Goal: Check status: Check status

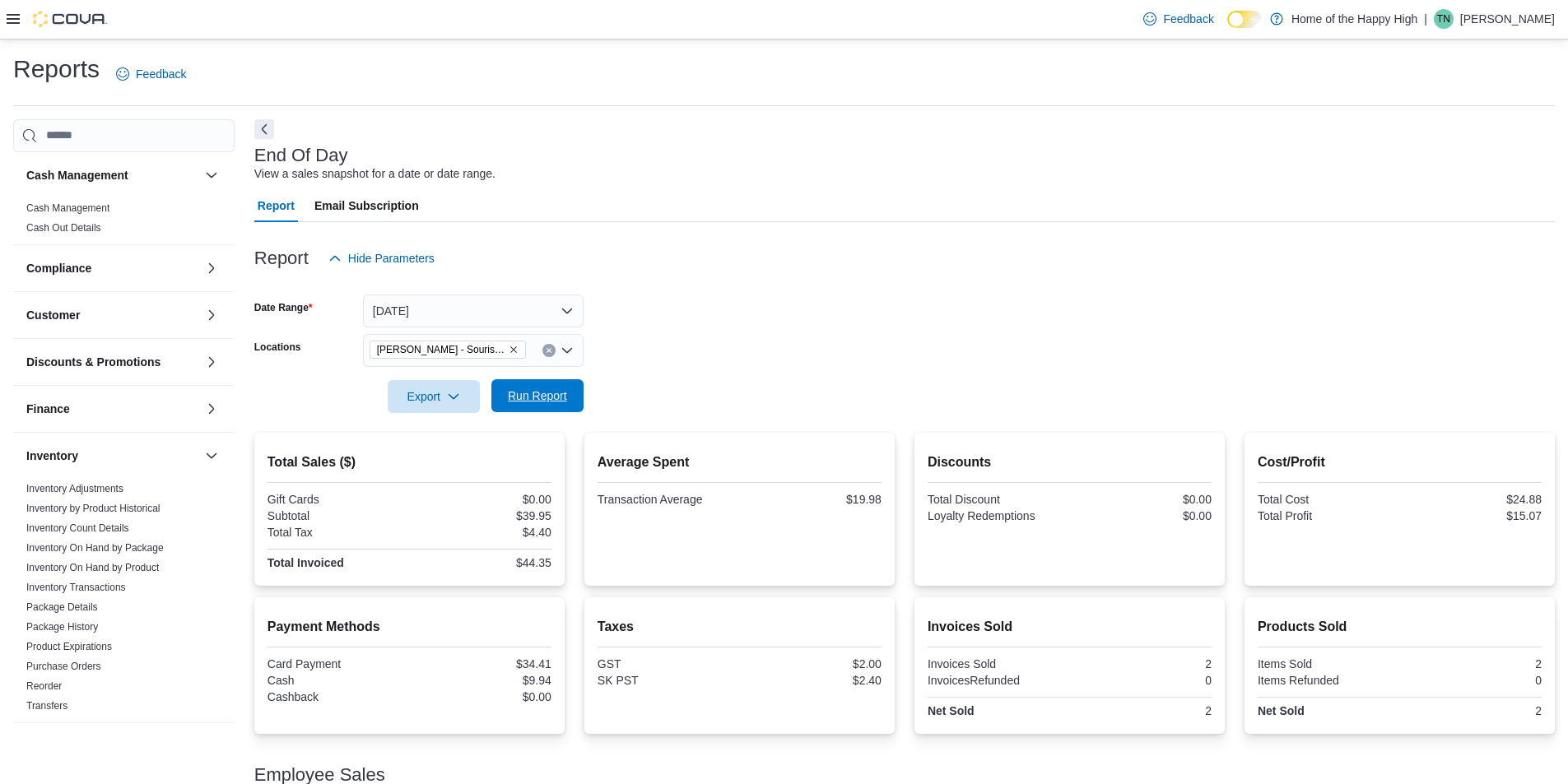
scroll to position [656, 0]
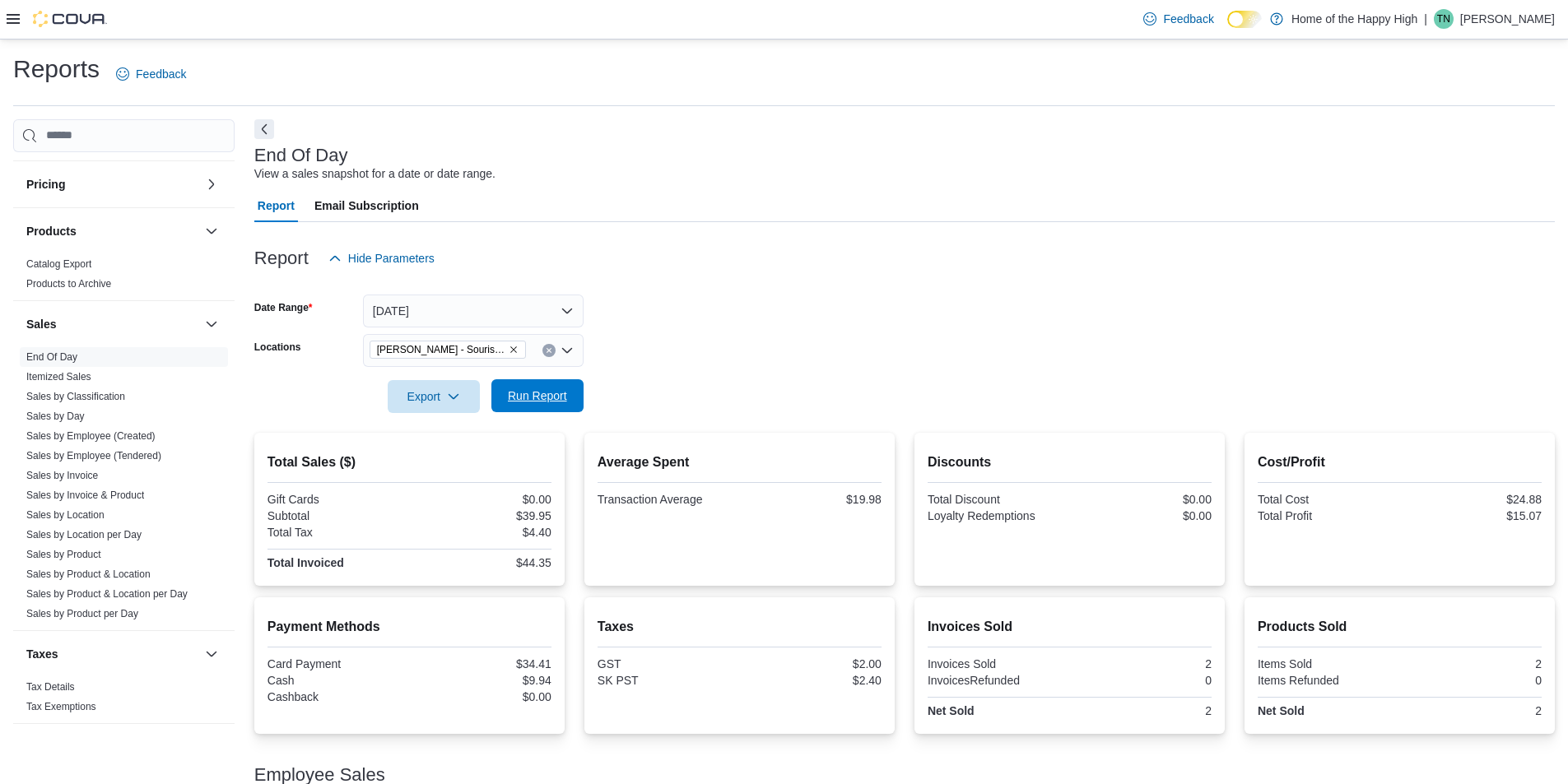
click at [532, 400] on span "Run Report" at bounding box center [537, 396] width 59 height 17
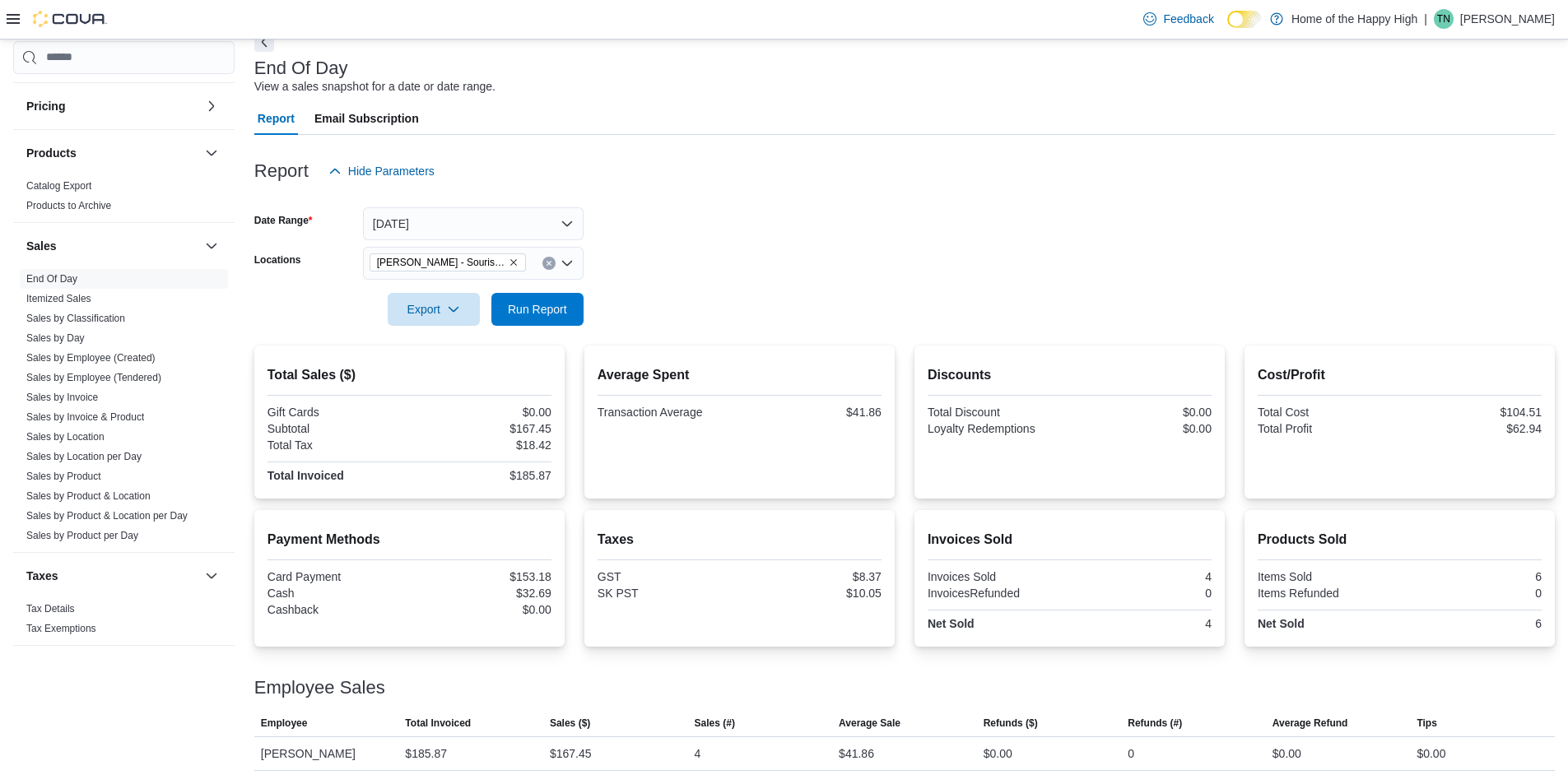
click at [530, 264] on div "[PERSON_NAME] - Souris Avenue - Fire & Flower" at bounding box center [473, 263] width 221 height 33
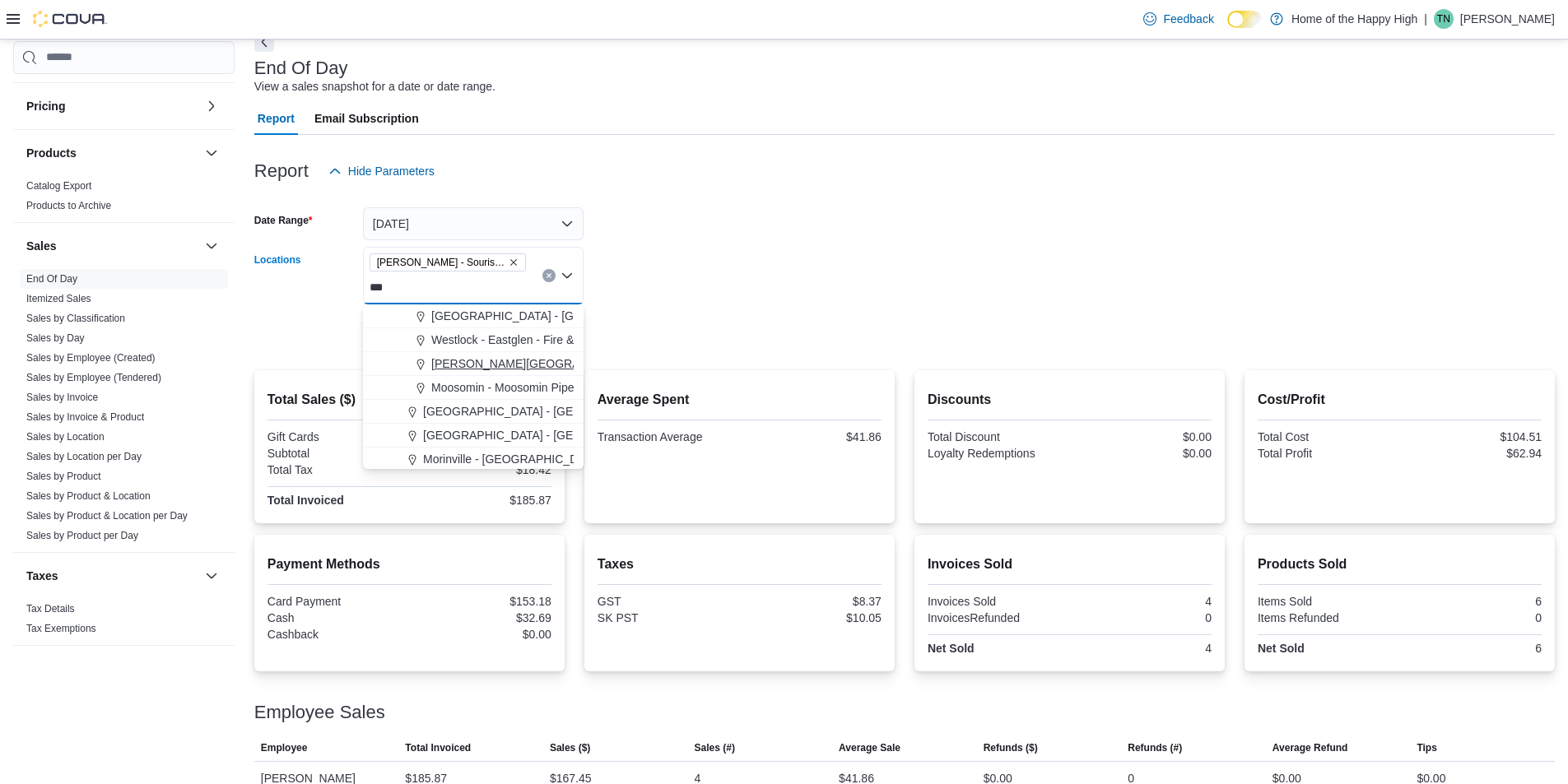
type input "***"
click at [509, 363] on span "[PERSON_NAME][GEOGRAPHIC_DATA] - Fire & Flower" at bounding box center [578, 364] width 294 height 17
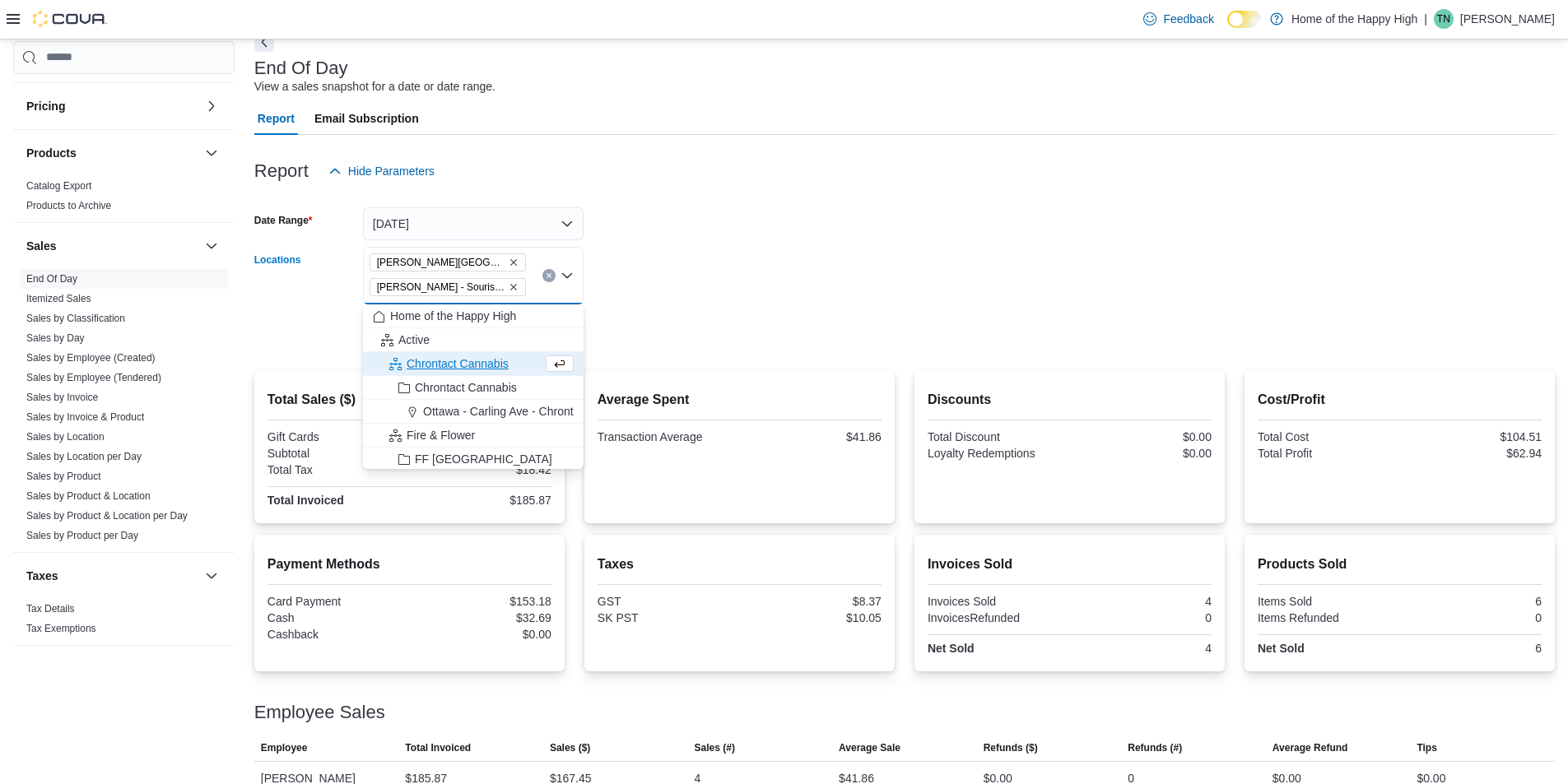
click at [701, 295] on form "Date Range [DATE] Locations [GEOGRAPHIC_DATA][PERSON_NAME][GEOGRAPHIC_DATA] - F…" at bounding box center [905, 269] width 1301 height 163
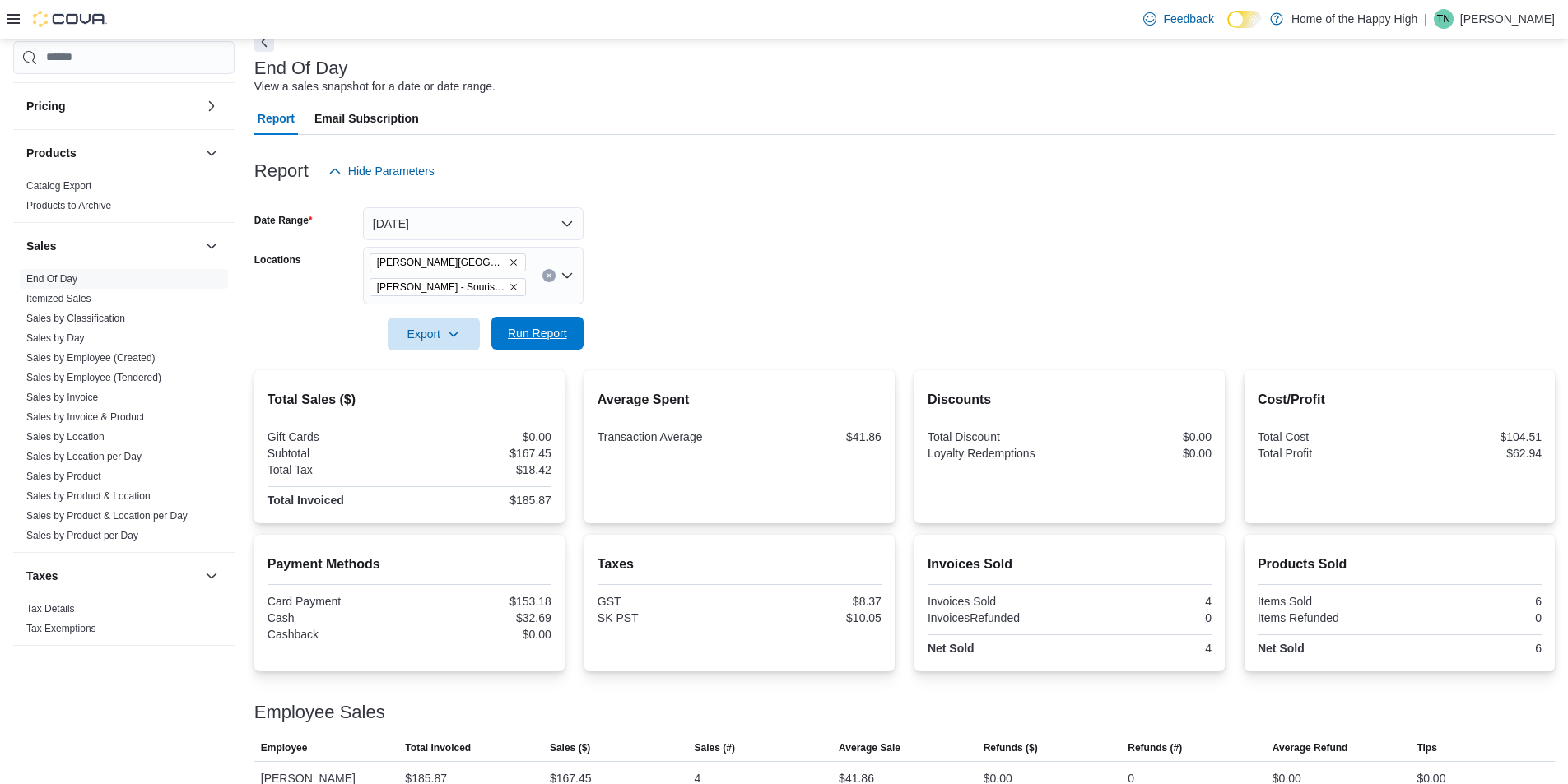
click at [513, 329] on span "Run Report" at bounding box center [537, 334] width 59 height 17
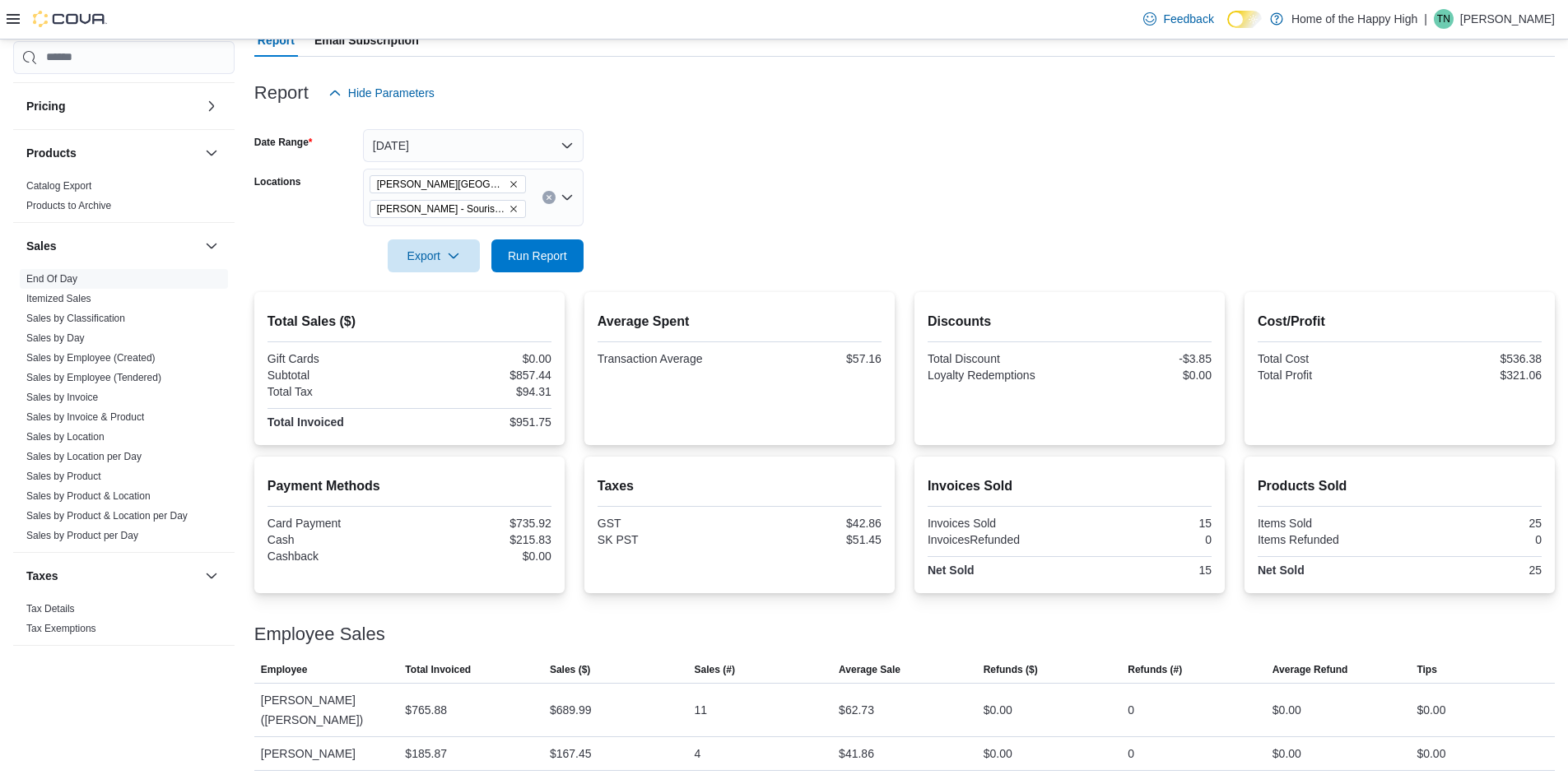
click at [510, 185] on icon "Remove Estevan - Estevan Plaza - Fire & Flower from selection in this group" at bounding box center [513, 184] width 10 height 10
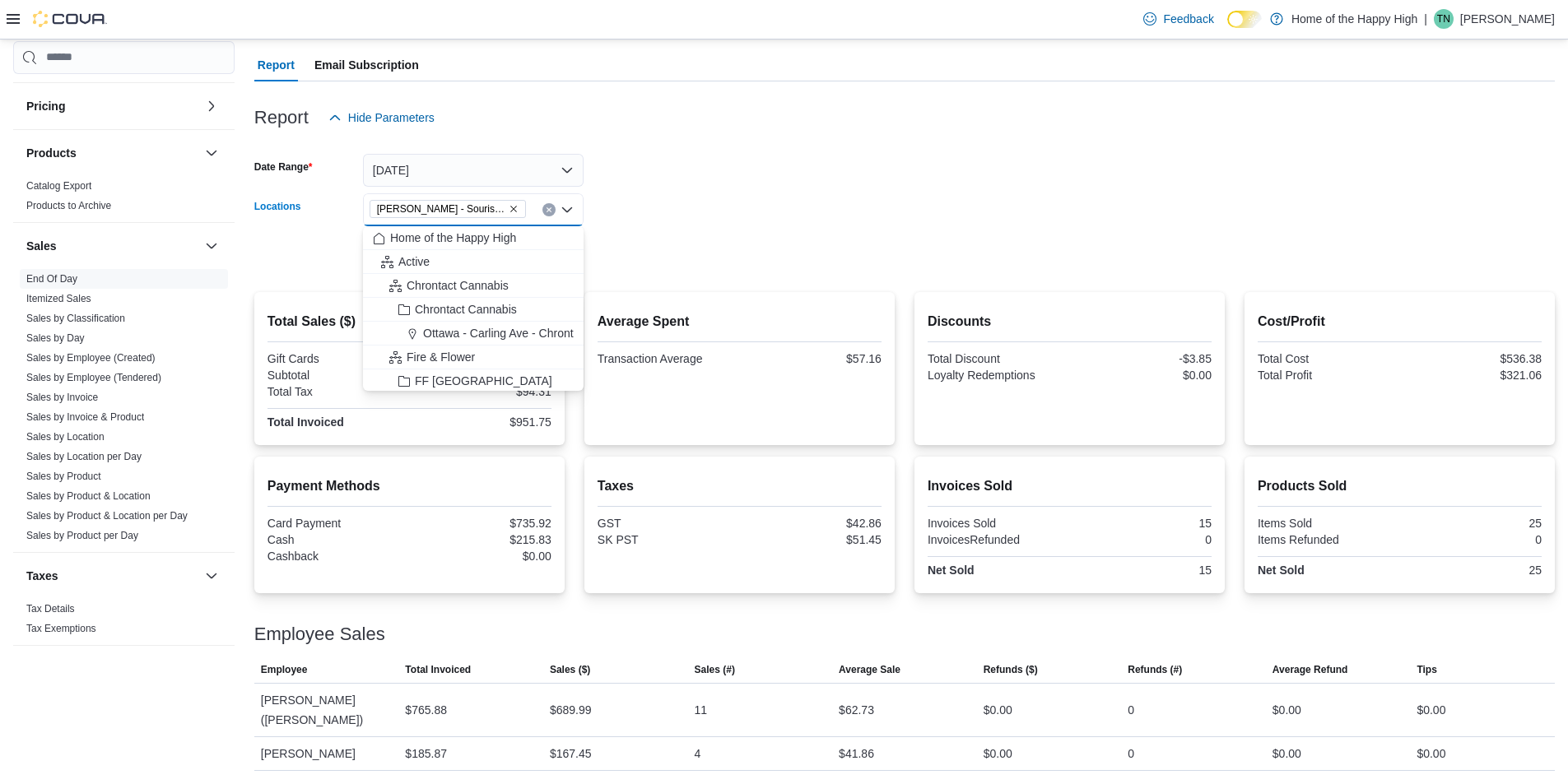
scroll to position [141, 0]
click at [702, 204] on form "Date Range [DATE] Locations [GEOGRAPHIC_DATA] - [GEOGRAPHIC_DATA] - Fire & Flow…" at bounding box center [905, 203] width 1301 height 138
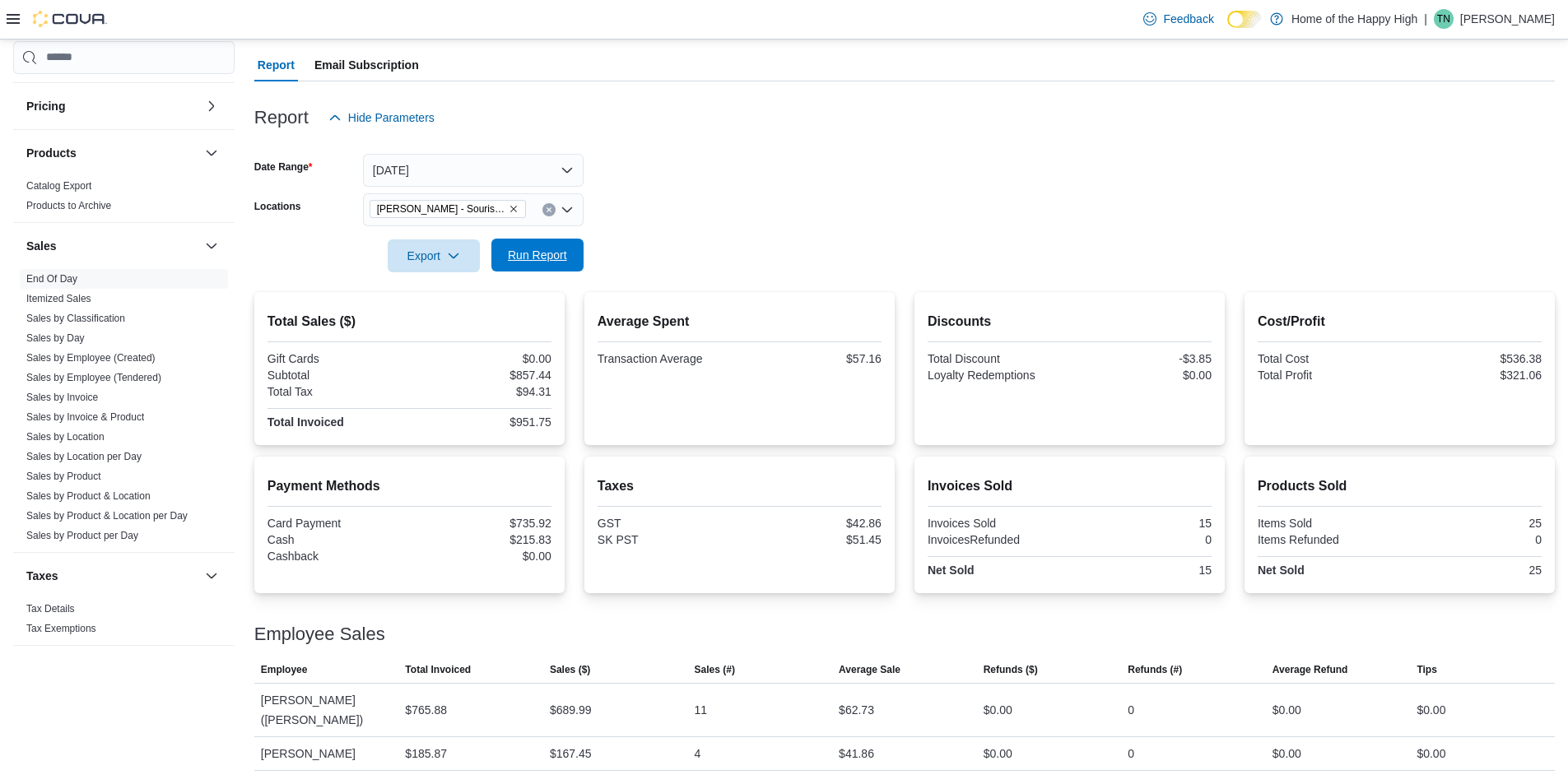
click at [539, 261] on span "Run Report" at bounding box center [537, 255] width 59 height 17
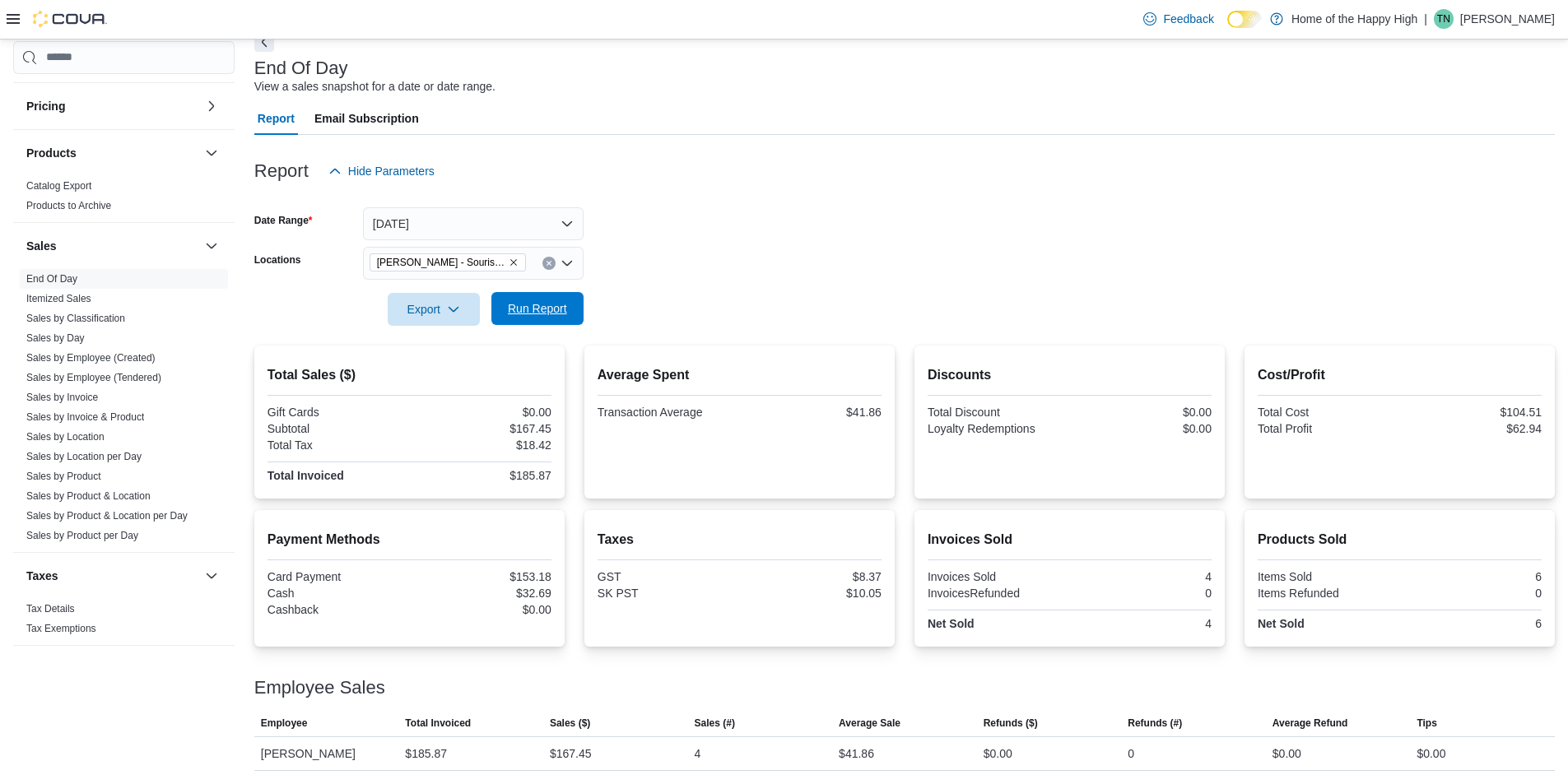
scroll to position [87, 0]
